Goal: Task Accomplishment & Management: Manage account settings

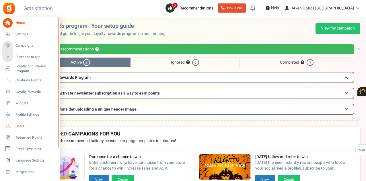
click at [13, 127] on link "Users" at bounding box center [29, 126] width 55 height 10
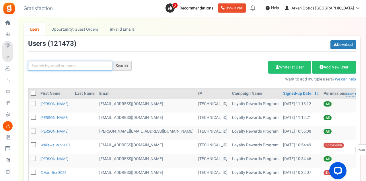
click at [78, 65] on input "text" at bounding box center [70, 66] width 84 height 10
paste input "[EMAIL_ADDRESS][DOMAIN_NAME]"
type input "[EMAIL_ADDRESS][DOMAIN_NAME]"
click at [119, 65] on div "Search" at bounding box center [122, 66] width 20 height 10
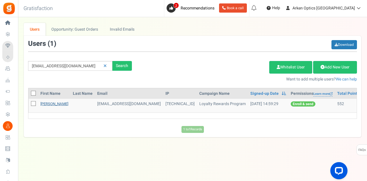
click at [49, 102] on link "[PERSON_NAME]" at bounding box center [54, 103] width 28 height 5
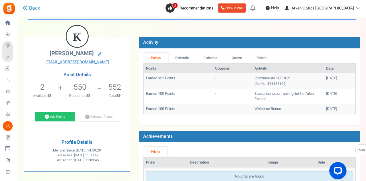
scroll to position [29, 0]
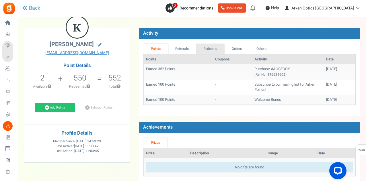
click at [206, 48] on link "Redeems" at bounding box center [210, 49] width 29 height 11
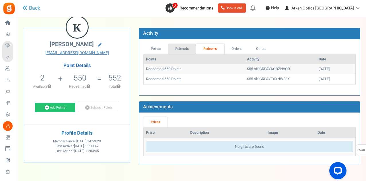
click at [184, 49] on link "Referrals" at bounding box center [182, 49] width 28 height 11
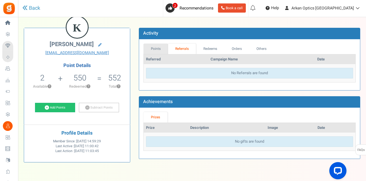
click at [154, 48] on link "Points" at bounding box center [156, 49] width 25 height 11
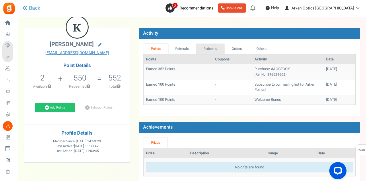
click at [217, 51] on link "Redeems" at bounding box center [210, 49] width 29 height 11
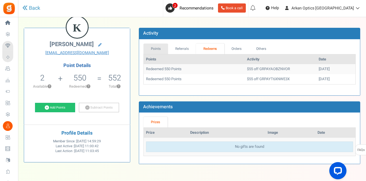
click at [160, 49] on link "Points" at bounding box center [156, 49] width 25 height 11
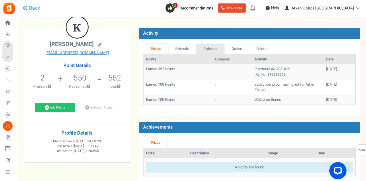
click at [216, 46] on link "Redeems" at bounding box center [210, 49] width 29 height 11
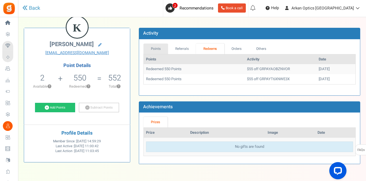
click at [166, 49] on link "Points" at bounding box center [156, 49] width 25 height 11
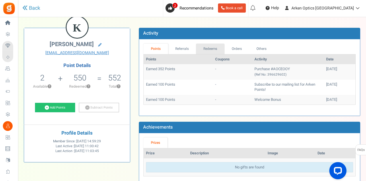
click at [215, 47] on link "Redeems" at bounding box center [210, 49] width 29 height 11
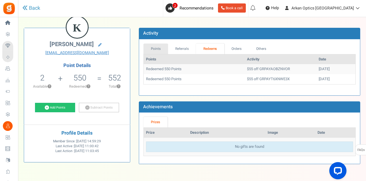
click at [159, 47] on link "Points" at bounding box center [156, 49] width 25 height 11
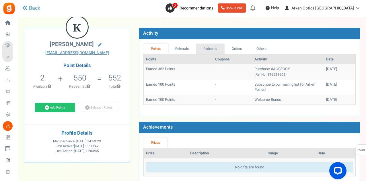
click at [212, 48] on link "Redeems" at bounding box center [210, 49] width 29 height 11
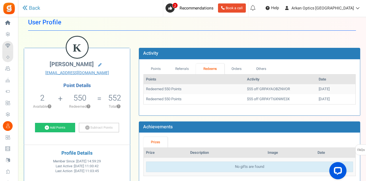
scroll to position [0, 0]
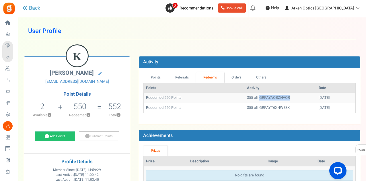
drag, startPoint x: 247, startPoint y: 97, endPoint x: 278, endPoint y: 95, distance: 30.5
click at [278, 95] on td "$55 off GRPAYAOBZNVOR" at bounding box center [281, 98] width 72 height 10
copy td "GRPAYAOBZNVOR"
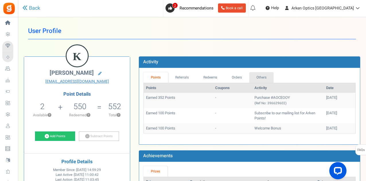
click at [266, 73] on link "Others" at bounding box center [261, 77] width 25 height 11
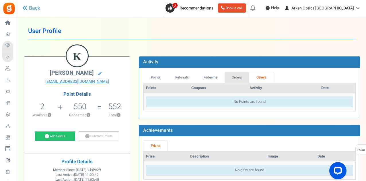
click at [239, 74] on link "Orders" at bounding box center [237, 77] width 25 height 11
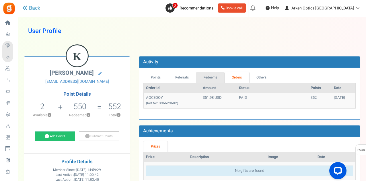
click at [216, 75] on link "Redeems" at bounding box center [210, 77] width 29 height 11
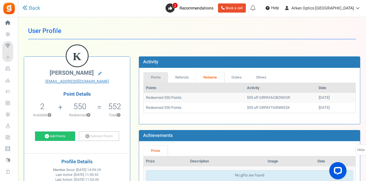
click at [159, 78] on link "Points" at bounding box center [156, 77] width 25 height 11
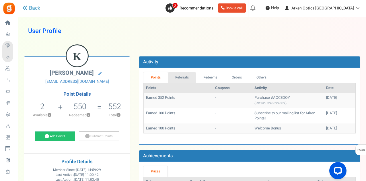
click at [184, 77] on link "Referrals" at bounding box center [182, 77] width 28 height 11
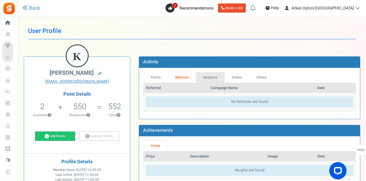
drag, startPoint x: 210, startPoint y: 75, endPoint x: 205, endPoint y: 73, distance: 4.9
click at [210, 74] on link "Redeems" at bounding box center [210, 77] width 29 height 11
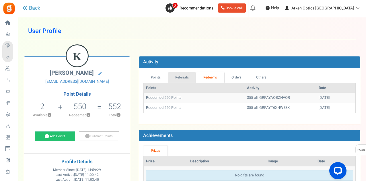
click at [179, 74] on link "Referrals" at bounding box center [182, 77] width 28 height 11
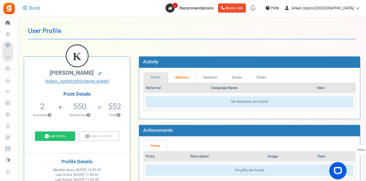
click at [160, 75] on link "Points" at bounding box center [156, 77] width 25 height 11
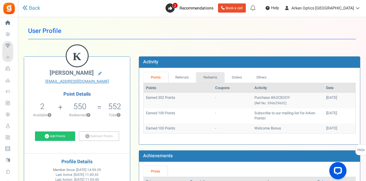
click at [207, 76] on link "Redeems" at bounding box center [210, 77] width 29 height 11
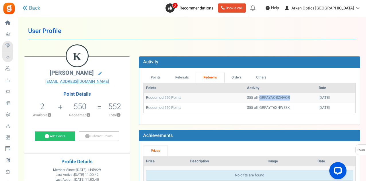
drag, startPoint x: 276, startPoint y: 95, endPoint x: 248, endPoint y: 94, distance: 27.9
click at [248, 94] on td "$55 off GRPAYAOBZNVOR" at bounding box center [281, 98] width 72 height 10
copy td "GRPAYAOBZNVOR"
drag, startPoint x: 247, startPoint y: 107, endPoint x: 278, endPoint y: 108, distance: 31.3
click at [278, 108] on td "$55 off GRPAYT6XNWE3X" at bounding box center [281, 108] width 72 height 10
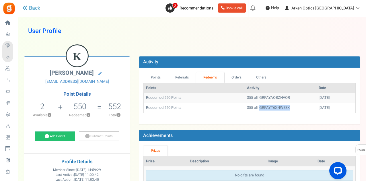
copy td "GRPAYT6XNWE3X"
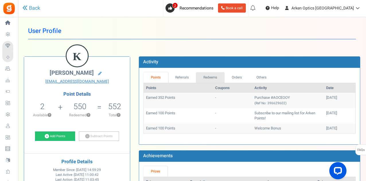
click at [205, 78] on link "Redeems" at bounding box center [210, 77] width 29 height 11
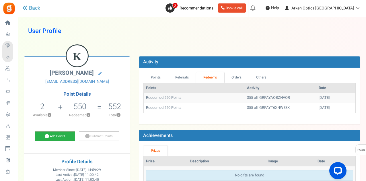
click at [63, 134] on link "Add Points" at bounding box center [55, 137] width 40 height 10
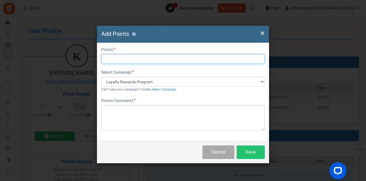
click at [149, 60] on input "text" at bounding box center [183, 59] width 164 height 10
type input "550"
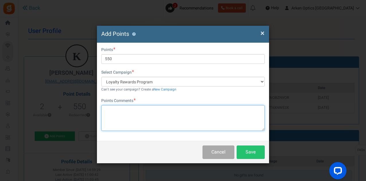
click at [135, 117] on textarea at bounding box center [183, 118] width 164 height 26
type textarea "Deactivated rewards code-DL"
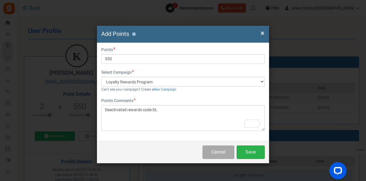
click at [246, 156] on button "Save" at bounding box center [251, 152] width 28 height 13
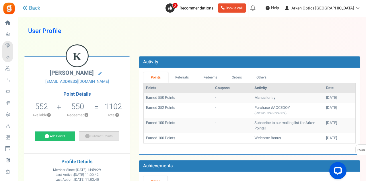
click at [100, 137] on link "Subtract Points" at bounding box center [99, 137] width 40 height 10
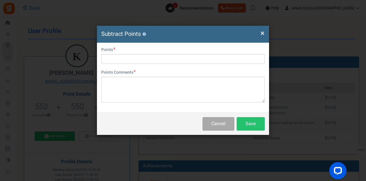
click at [121, 54] on div "Points" at bounding box center [183, 55] width 164 height 17
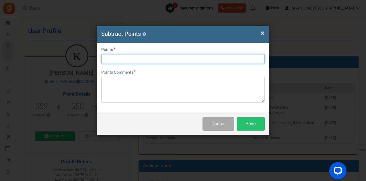
click at [123, 58] on input "text" at bounding box center [183, 59] width 164 height 10
type input "2"
type input "300"
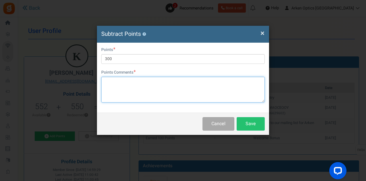
click at [164, 90] on textarea at bounding box center [183, 90] width 164 height 26
paste textarea "A-LUMVC"
type textarea "Used on Order A-LUMVC-DL"
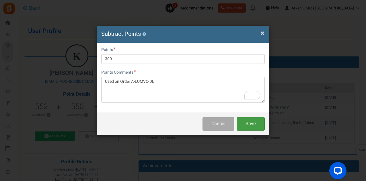
click at [256, 124] on button "Save" at bounding box center [251, 123] width 28 height 13
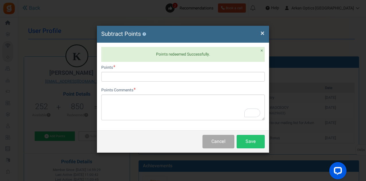
click at [263, 31] on span "×" at bounding box center [263, 33] width 4 height 11
